Goal: Task Accomplishment & Management: Manage account settings

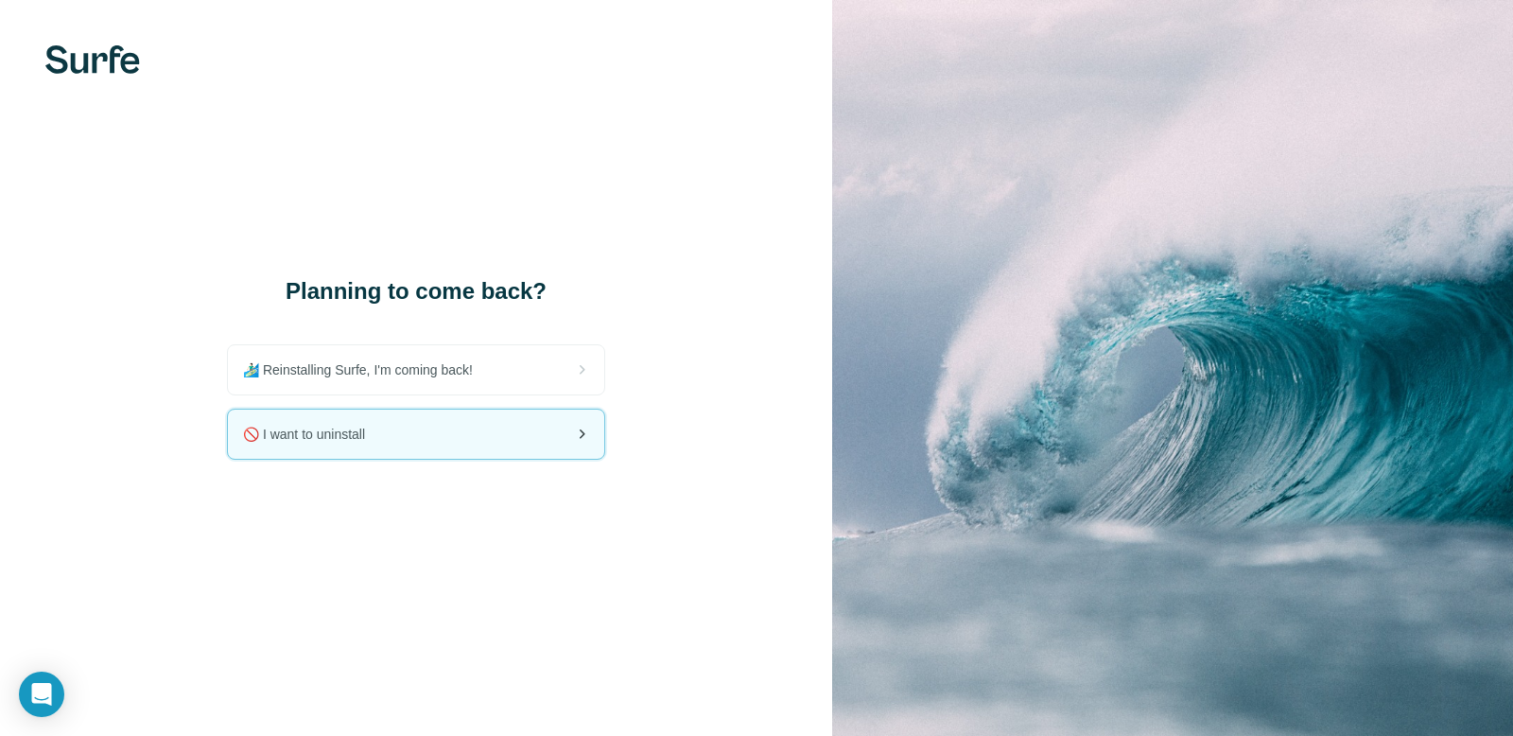
click at [328, 417] on div "🚫 I want to uninstall" at bounding box center [416, 433] width 376 height 49
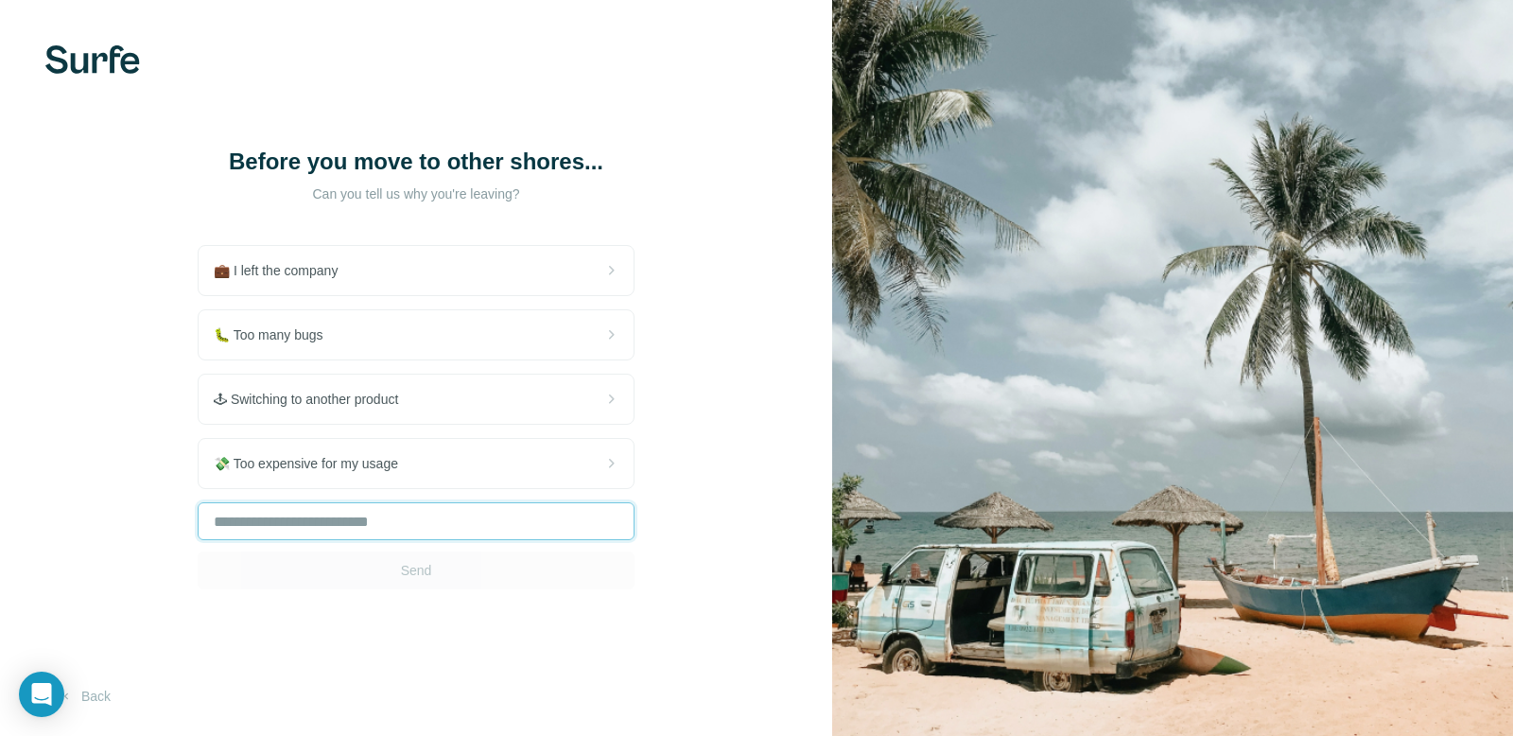
click at [307, 522] on input "text" at bounding box center [416, 521] width 437 height 38
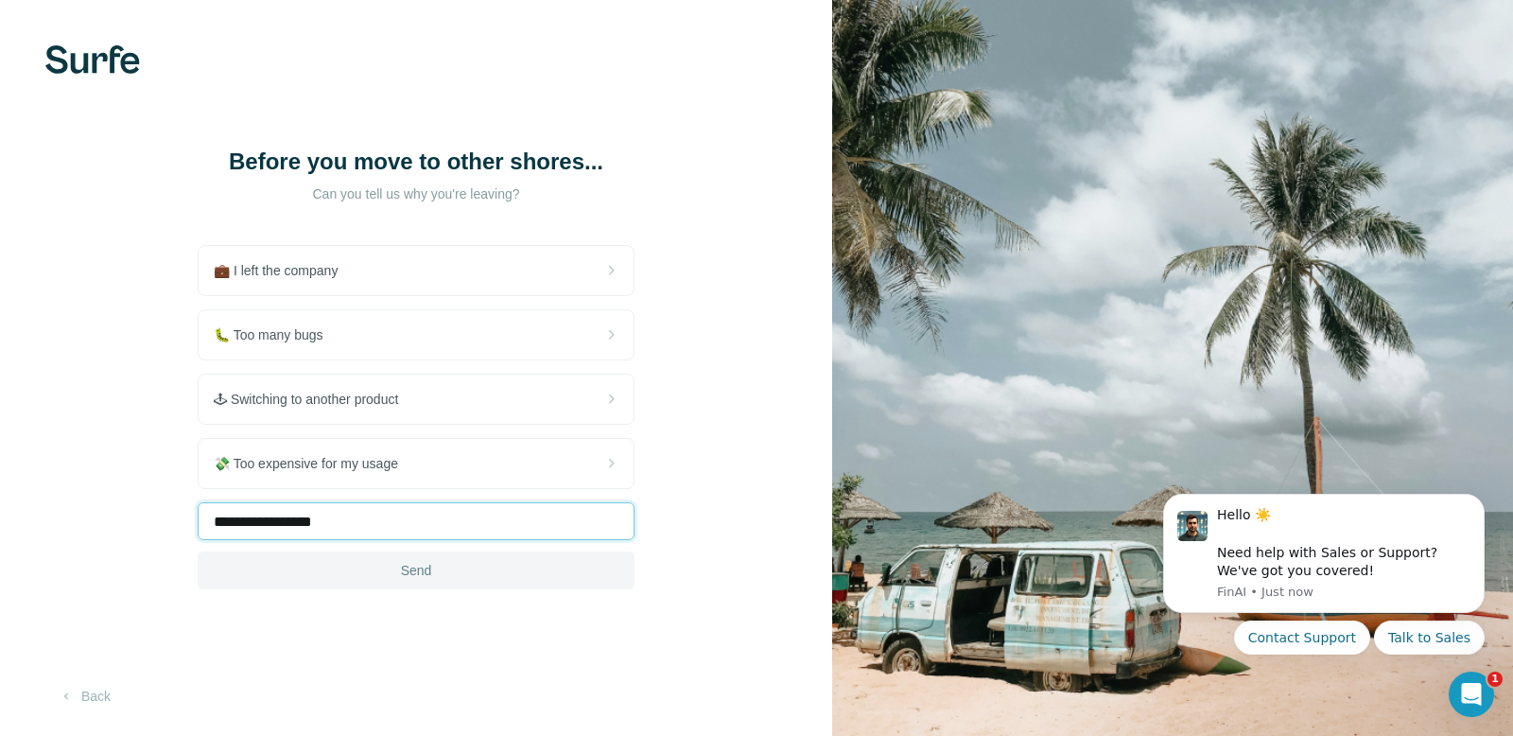
type input "**********"
click at [437, 578] on button "Send" at bounding box center [416, 570] width 437 height 38
